Goal: Task Accomplishment & Management: Complete application form

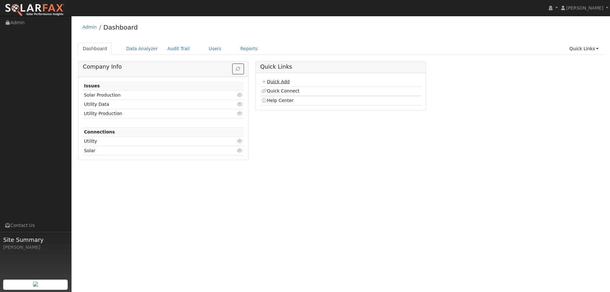
click at [273, 81] on link "Quick Add" at bounding box center [275, 81] width 28 height 5
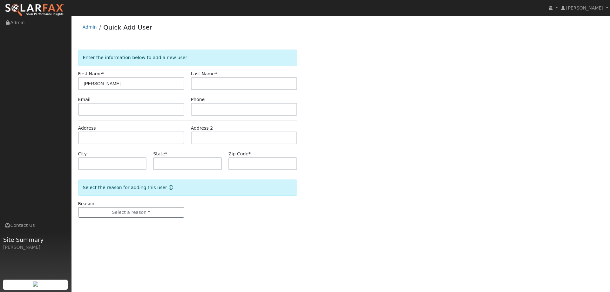
type input "[PERSON_NAME]"
type input "Kihara"
paste input "[EMAIL_ADDRESS][DOMAIN_NAME]"
type input "[EMAIL_ADDRESS][DOMAIN_NAME]"
click at [201, 113] on input "text" at bounding box center [244, 109] width 106 height 13
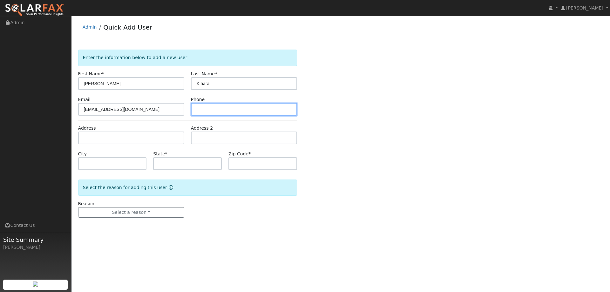
paste input "[PHONE_NUMBER]"
type input "[PHONE_NUMBER]"
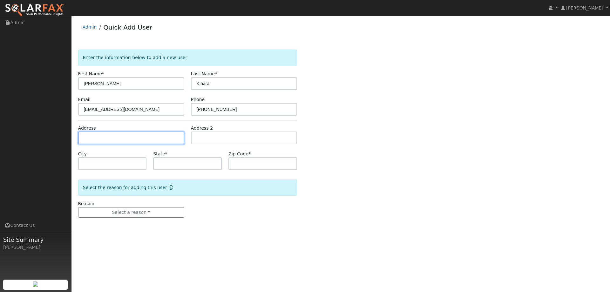
click at [167, 137] on input "text" at bounding box center [131, 138] width 106 height 13
paste input "[STREET_ADDRESS]"
type input "[STREET_ADDRESS]"
type input "Auburn"
type input "CA"
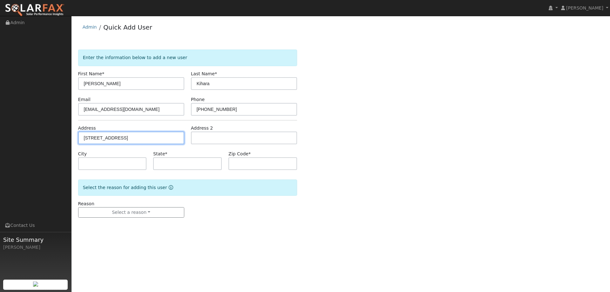
type input "95603"
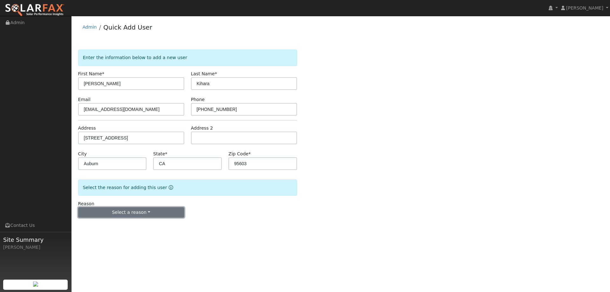
click at [142, 213] on button "Select a reason" at bounding box center [131, 212] width 106 height 11
click at [123, 225] on link "New lead" at bounding box center [114, 225] width 70 height 9
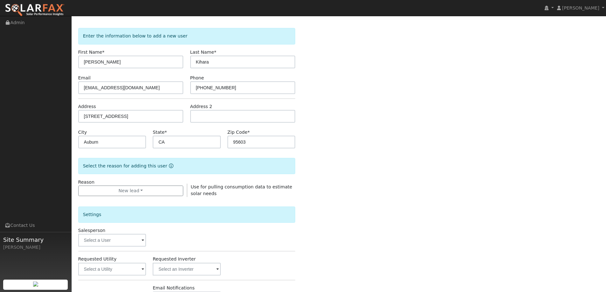
scroll to position [32, 0]
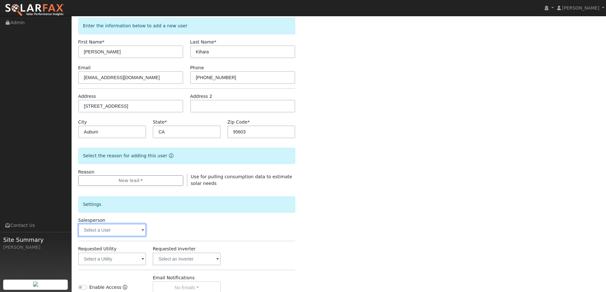
click at [124, 229] on input "text" at bounding box center [112, 230] width 68 height 13
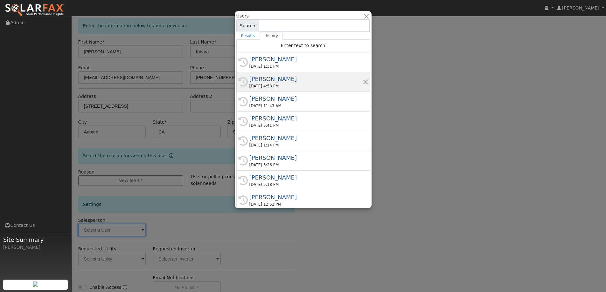
click at [284, 78] on div "Kelsey Commerford" at bounding box center [305, 79] width 113 height 9
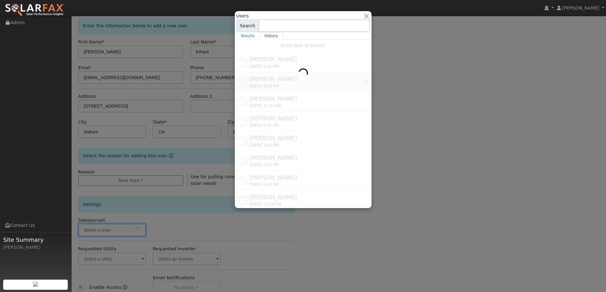
type input "Kelsey Commerford"
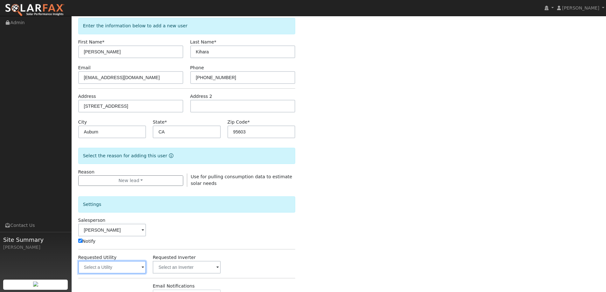
click at [125, 267] on input "text" at bounding box center [112, 267] width 68 height 13
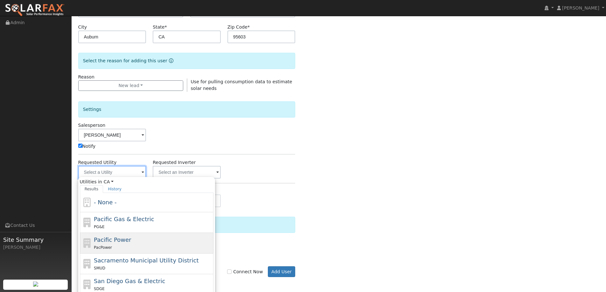
scroll to position [127, 0]
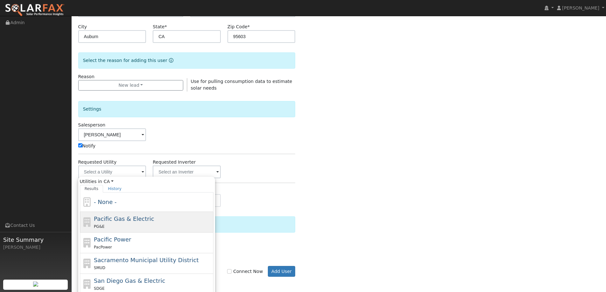
click at [169, 225] on div "PG&E" at bounding box center [153, 226] width 118 height 7
type input "Pacific Gas & Electric"
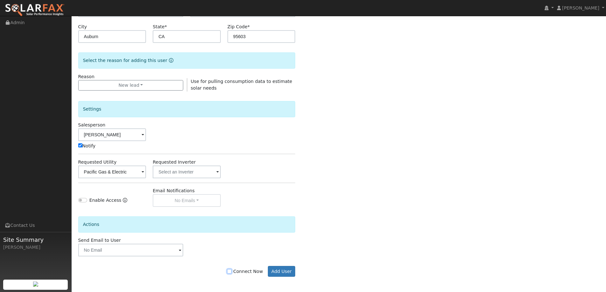
click at [231, 270] on input "Connect Now" at bounding box center [229, 271] width 4 height 4
checkbox input "true"
click at [283, 269] on button "Add User" at bounding box center [282, 271] width 28 height 11
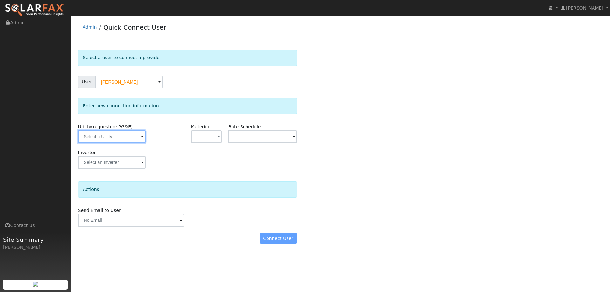
click at [103, 138] on input "text" at bounding box center [111, 136] width 67 height 13
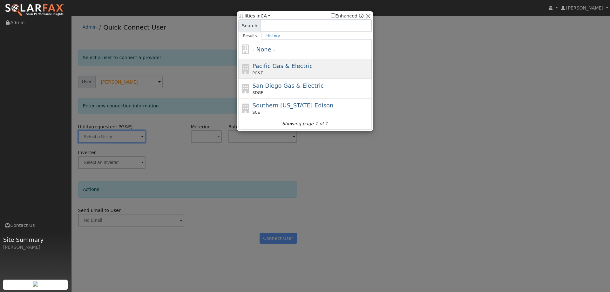
click at [267, 69] on span "Pacific Gas & Electric" at bounding box center [283, 66] width 60 height 7
type input "PG&E"
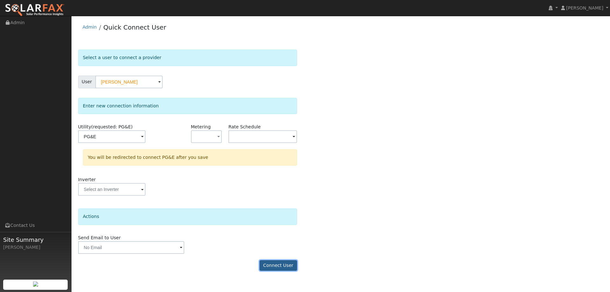
click at [277, 263] on button "Connect User" at bounding box center [279, 265] width 38 height 11
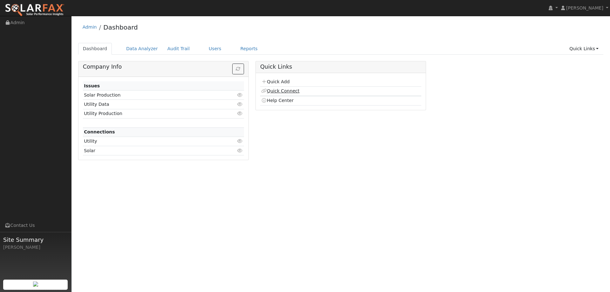
click at [292, 92] on link "Quick Connect" at bounding box center [280, 90] width 38 height 5
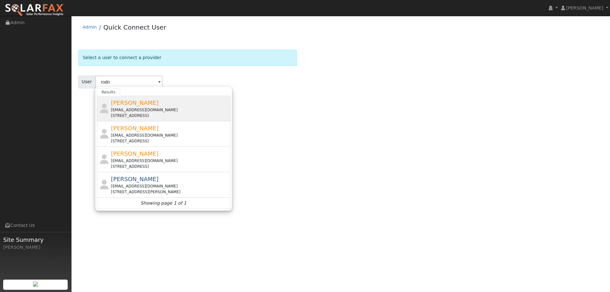
click at [165, 99] on div "Rodney Kihara auburndds@yahoo.com 1201 Vintage Way, Auburn, CA 95603" at bounding box center [170, 109] width 118 height 20
type input "Rodney Kihara"
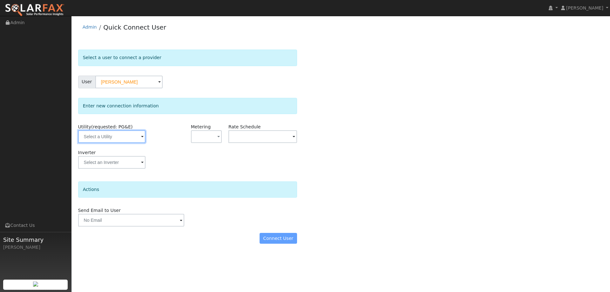
click at [130, 137] on input "text" at bounding box center [111, 136] width 67 height 13
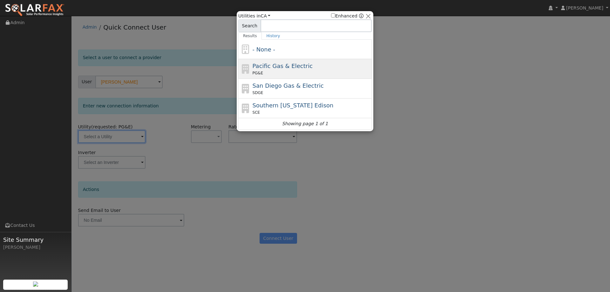
click at [261, 72] on span "PG&E" at bounding box center [258, 73] width 10 height 6
type input "PG&E"
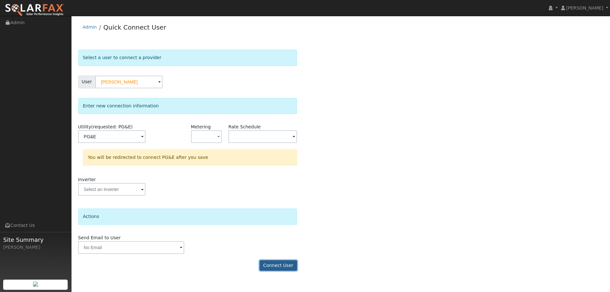
click at [284, 262] on button "Connect User" at bounding box center [279, 265] width 38 height 11
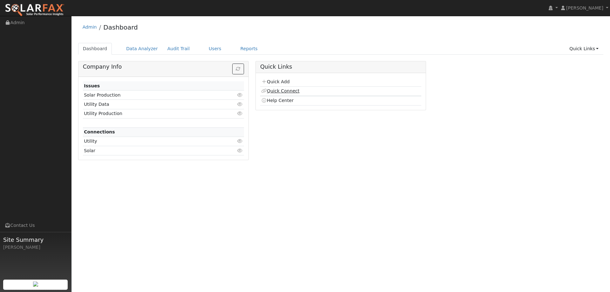
click at [296, 92] on link "Quick Connect" at bounding box center [280, 90] width 38 height 5
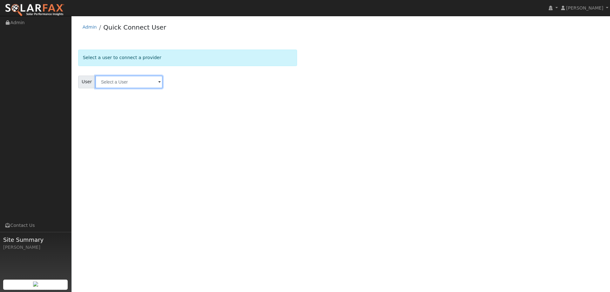
click at [145, 86] on input "text" at bounding box center [128, 82] width 67 height 13
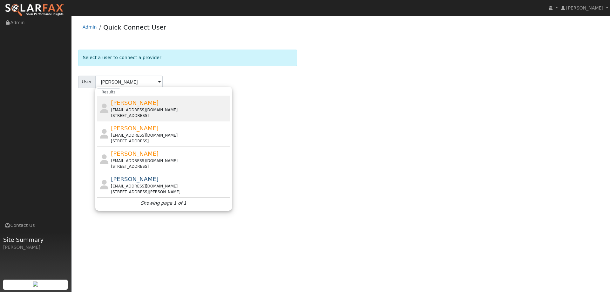
click at [147, 114] on div "1201 Vintage Way, Auburn, CA 95603" at bounding box center [170, 116] width 118 height 6
type input "Rodney Kihara"
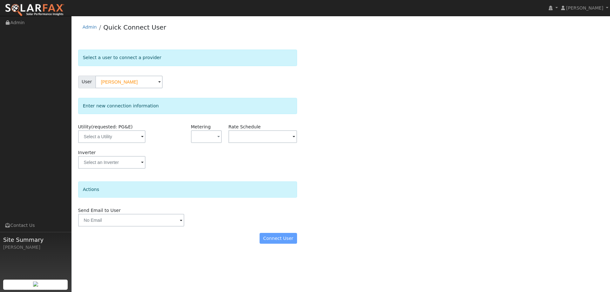
click at [129, 147] on div "Utility (requested: PG&E)" at bounding box center [112, 137] width 75 height 26
click at [129, 141] on input "text" at bounding box center [111, 136] width 67 height 13
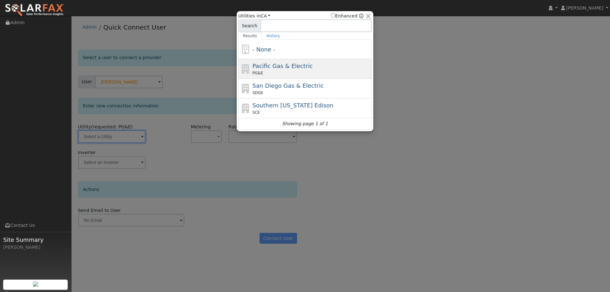
click at [261, 73] on span "PG&E" at bounding box center [258, 73] width 10 height 6
type input "PG&E"
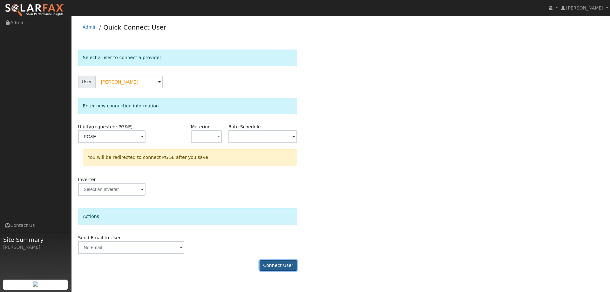
click at [280, 264] on button "Connect User" at bounding box center [279, 265] width 38 height 11
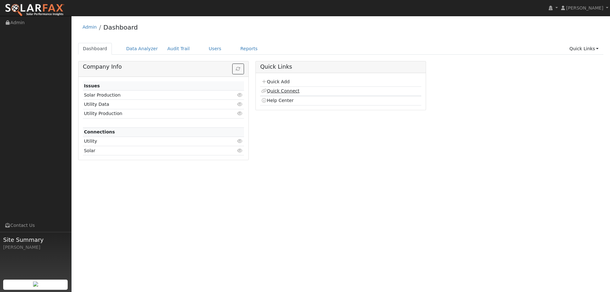
click at [286, 90] on link "Quick Connect" at bounding box center [280, 90] width 38 height 5
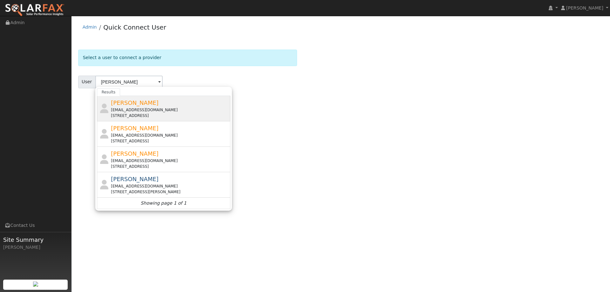
click at [180, 106] on div "Rodney Kihara auburndds@yahoo.com 1201 Vintage Way, Auburn, CA 95603" at bounding box center [170, 109] width 118 height 20
type input "Rodney Kihara"
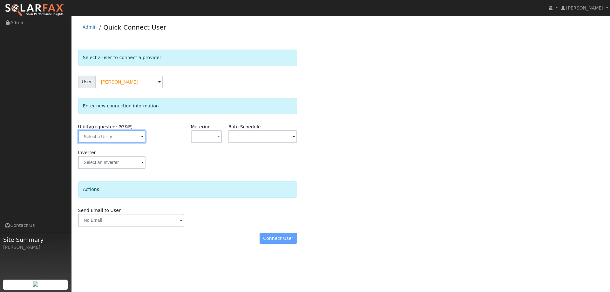
click at [128, 136] on input "text" at bounding box center [111, 136] width 67 height 13
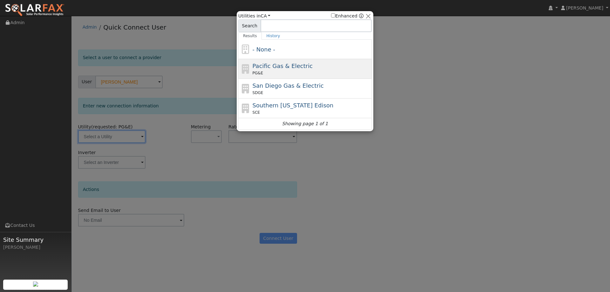
click at [268, 69] on span "Pacific Gas & Electric" at bounding box center [283, 66] width 60 height 7
type input "PG&E"
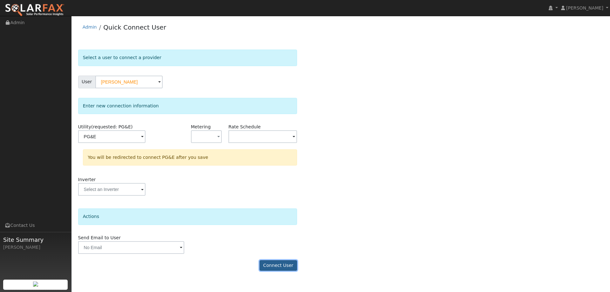
click at [269, 267] on button "Connect User" at bounding box center [279, 265] width 38 height 11
